Goal: Transaction & Acquisition: Obtain resource

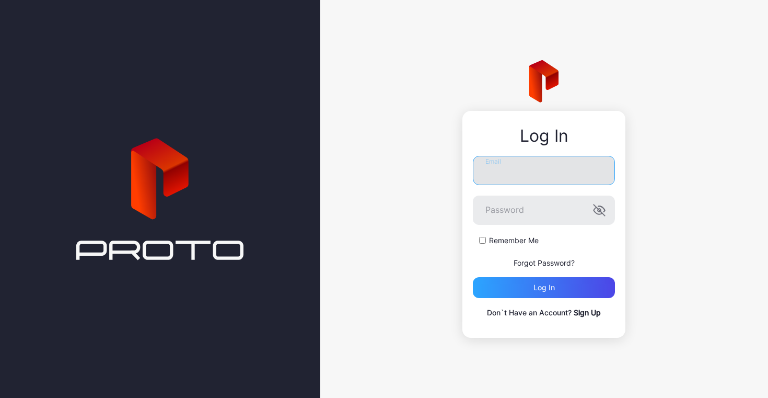
click at [504, 170] on input "Email" at bounding box center [544, 170] width 142 height 29
type input "**********"
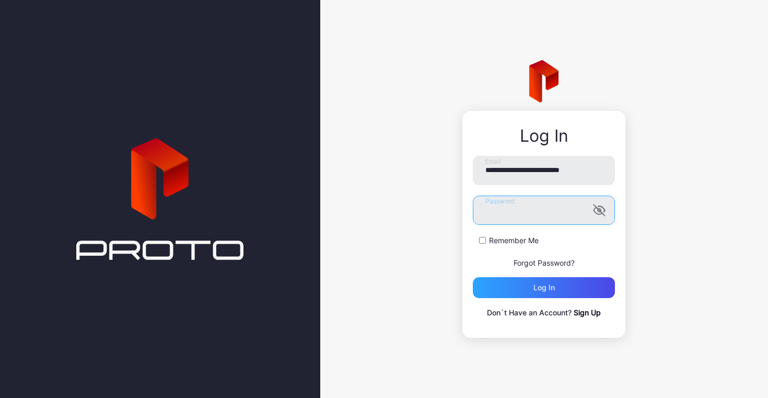
click at [473, 277] on button "Log in" at bounding box center [544, 287] width 142 height 21
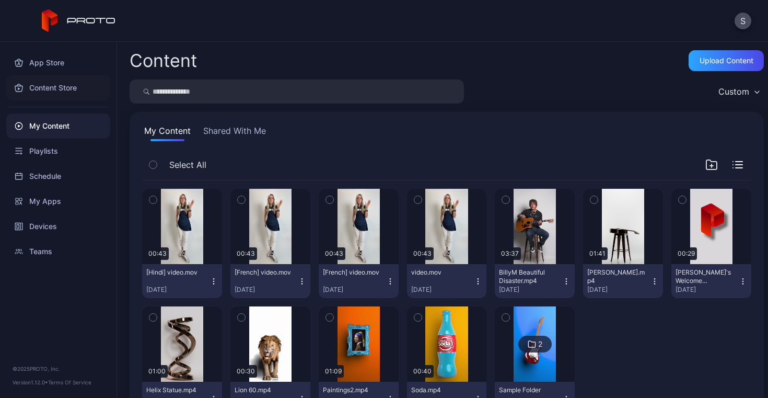
click at [49, 87] on div "Content Store" at bounding box center [58, 87] width 104 height 25
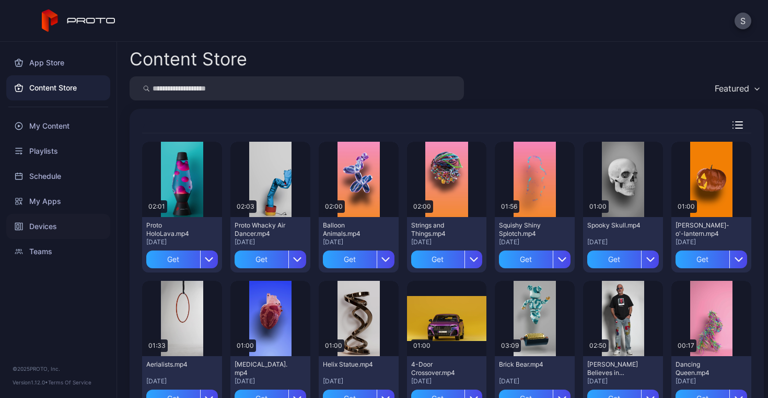
click at [43, 226] on div "Devices" at bounding box center [58, 226] width 104 height 25
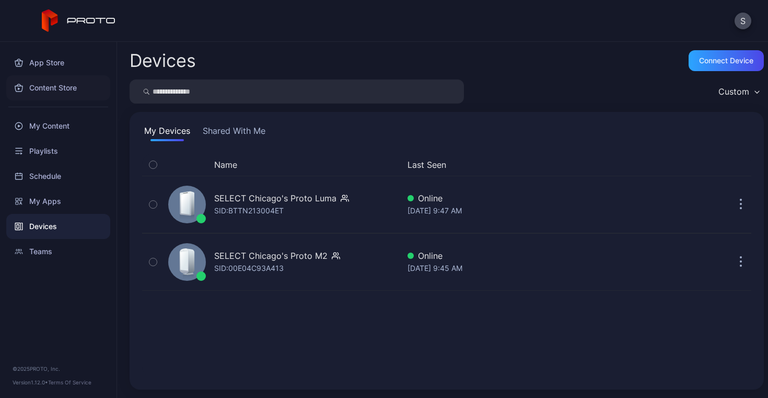
click at [47, 88] on div "Content Store" at bounding box center [58, 87] width 104 height 25
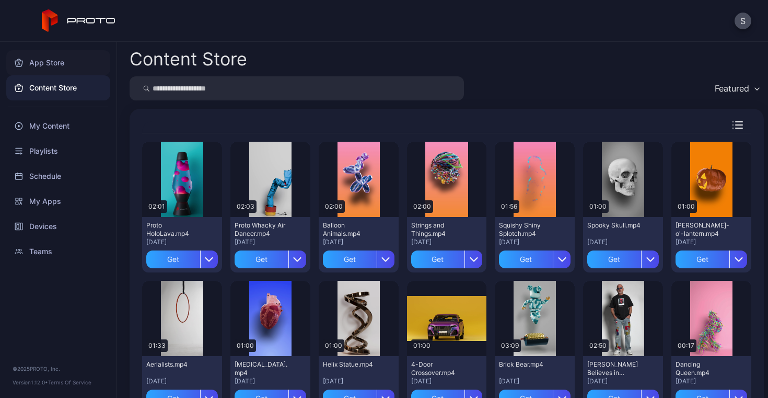
click at [53, 62] on div "App Store" at bounding box center [58, 62] width 104 height 25
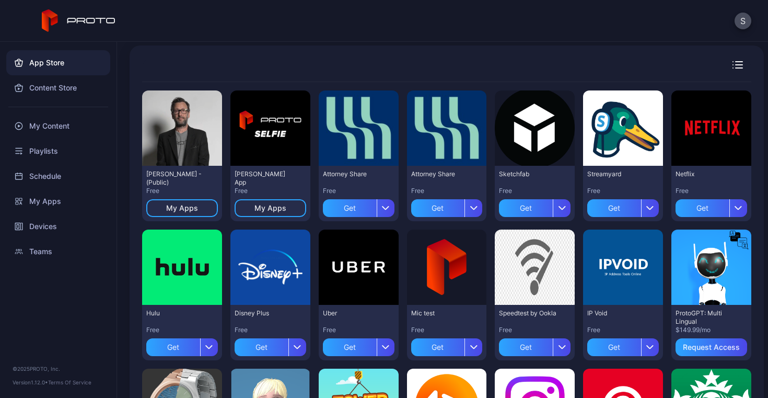
scroll to position [85, 0]
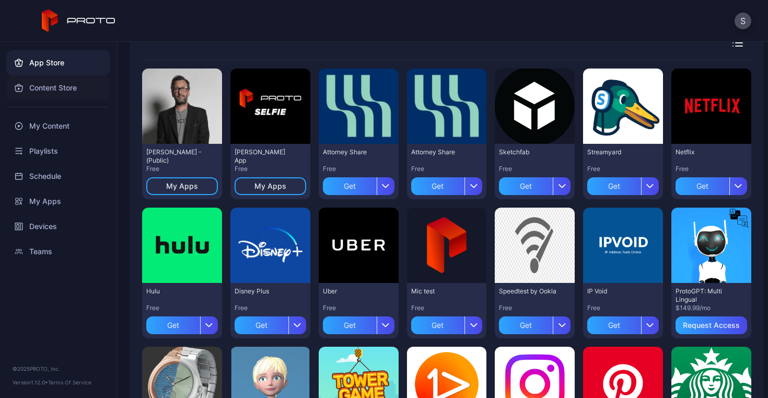
click at [41, 87] on div "Content Store" at bounding box center [58, 87] width 104 height 25
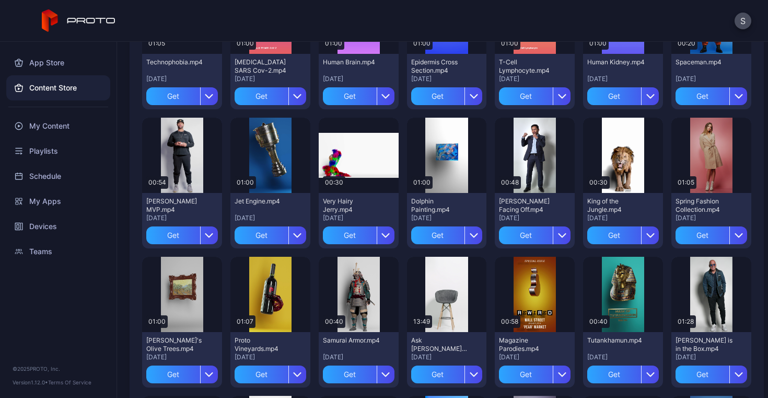
scroll to position [440, 0]
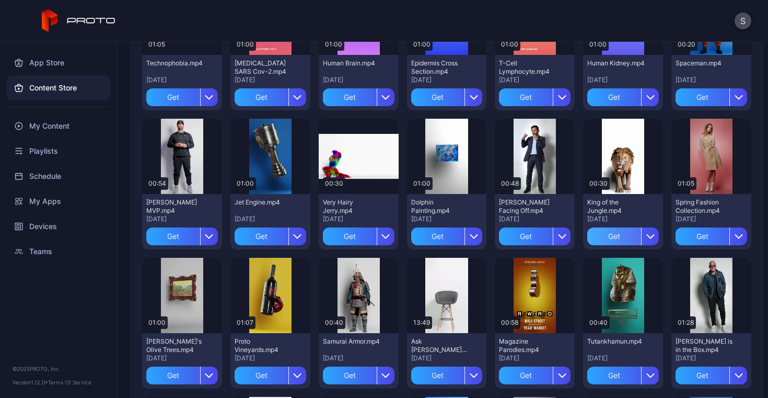
click at [603, 237] on div "Get" at bounding box center [614, 236] width 54 height 18
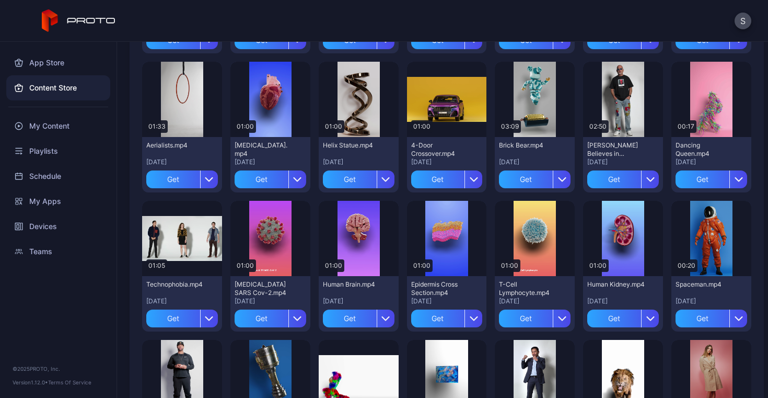
scroll to position [215, 0]
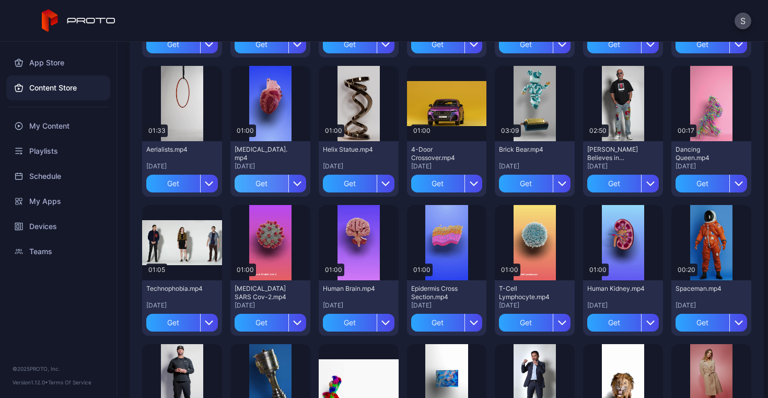
click at [257, 184] on div "Get" at bounding box center [262, 184] width 54 height 18
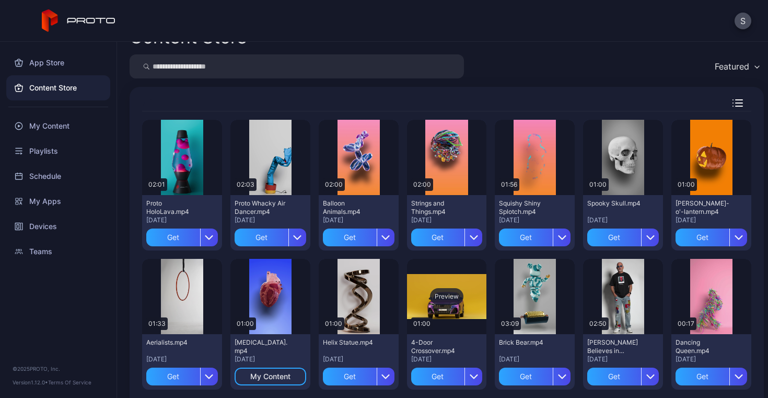
scroll to position [0, 0]
